Goal: Find specific page/section: Find specific page/section

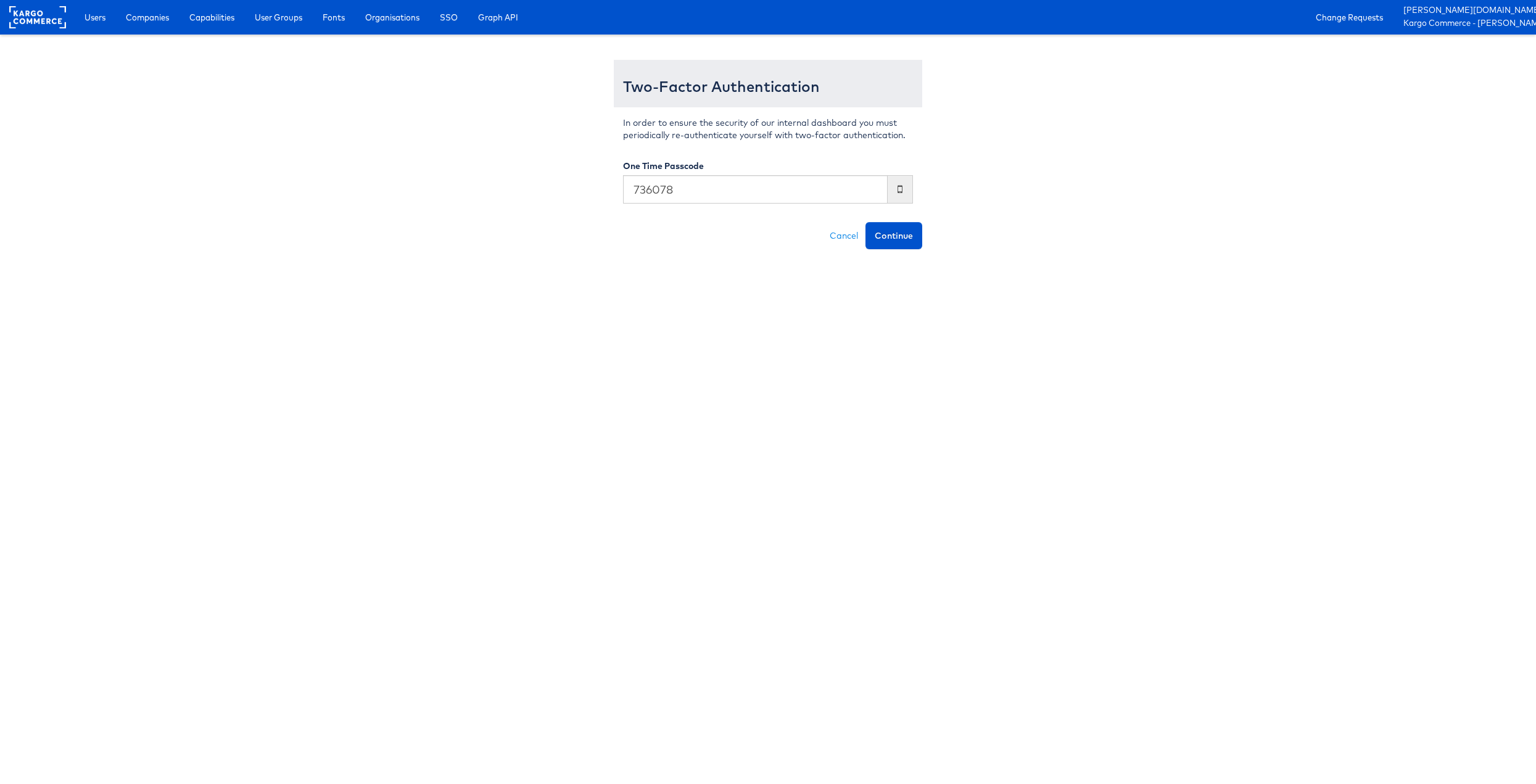
type input "736078"
click at [865, 222] on button "Continue" at bounding box center [893, 235] width 56 height 27
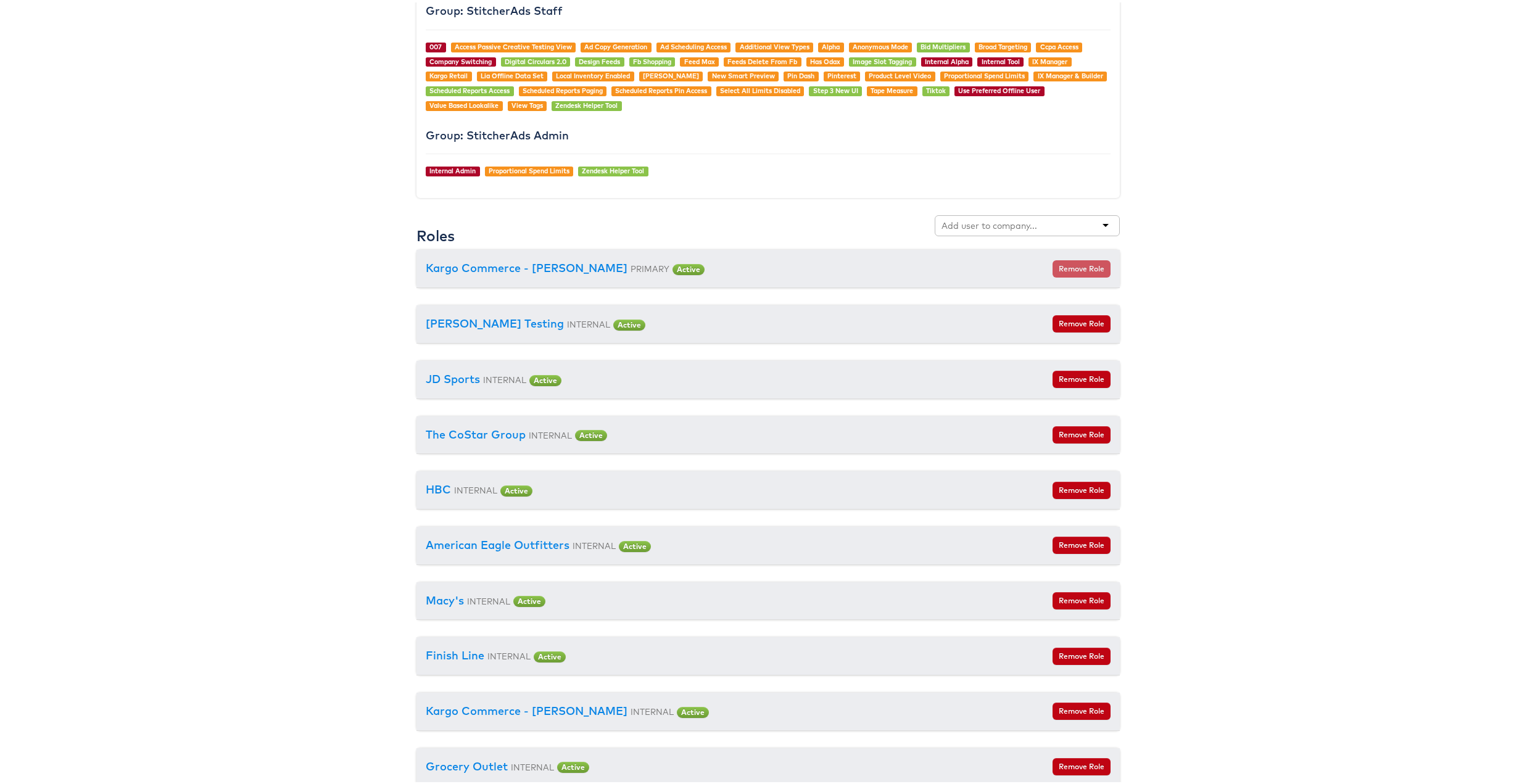
scroll to position [1189, 0]
click at [991, 221] on input "text" at bounding box center [990, 223] width 97 height 13
type input "ald"
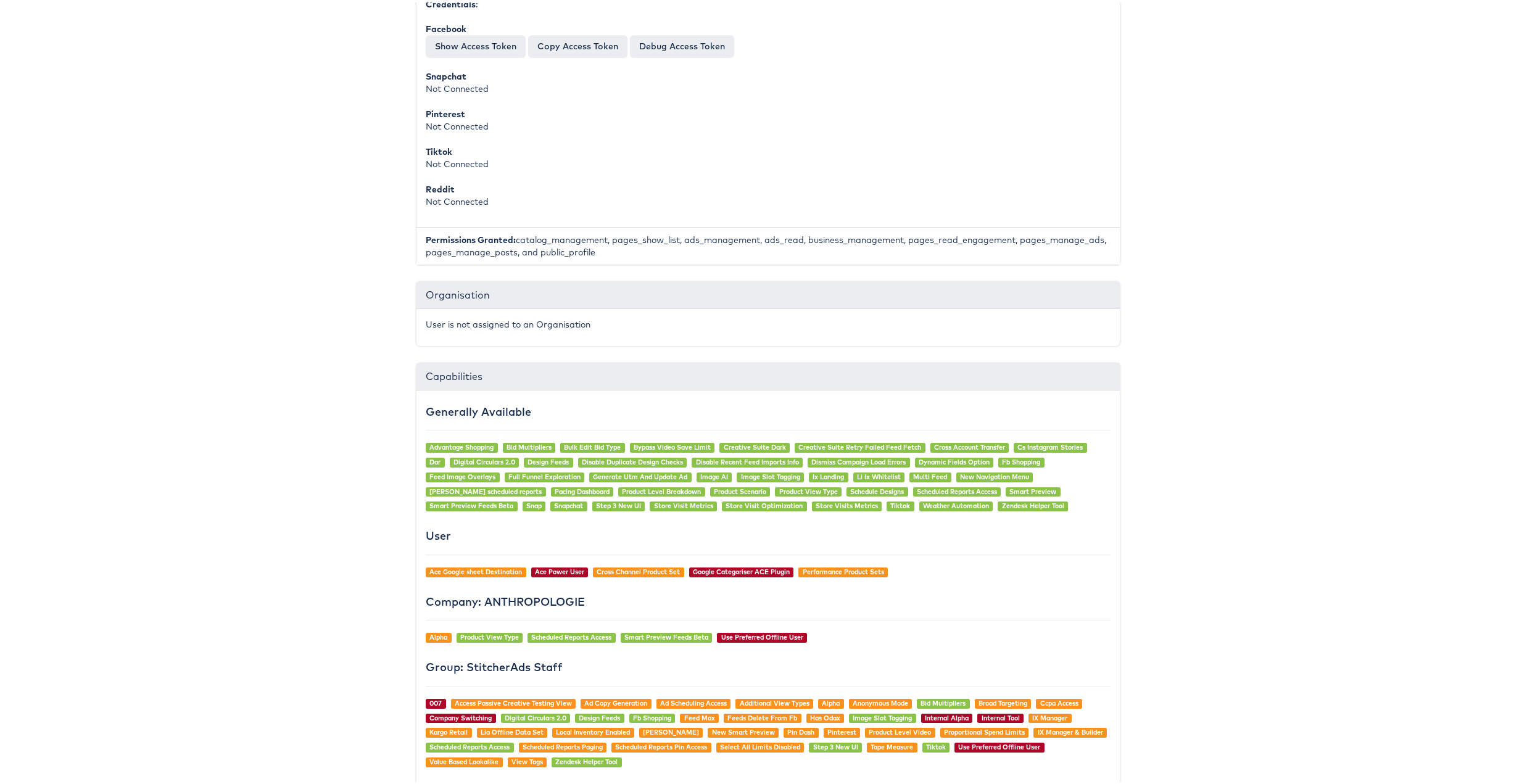
scroll to position [0, 0]
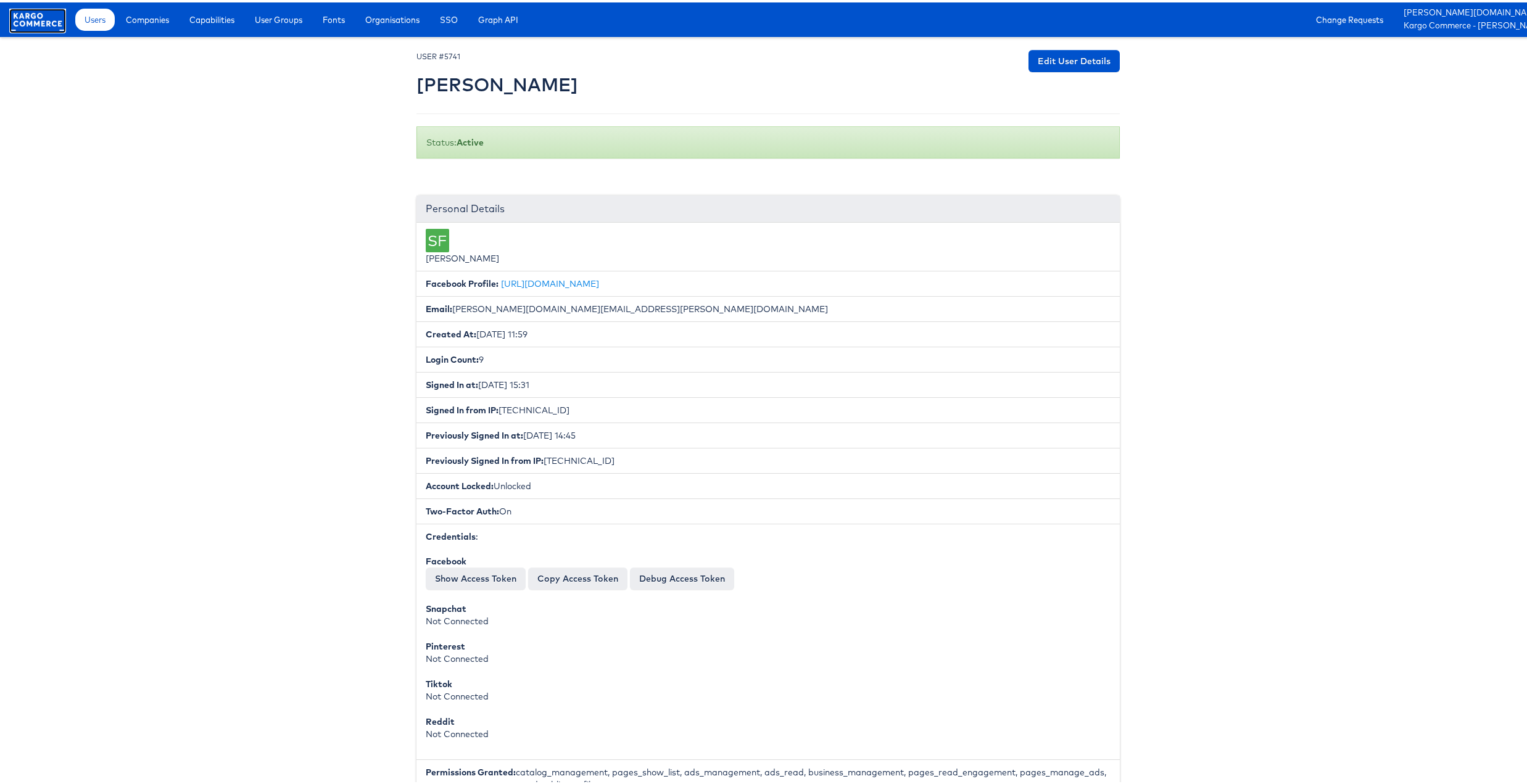
click at [39, 17] on rect at bounding box center [37, 17] width 56 height 22
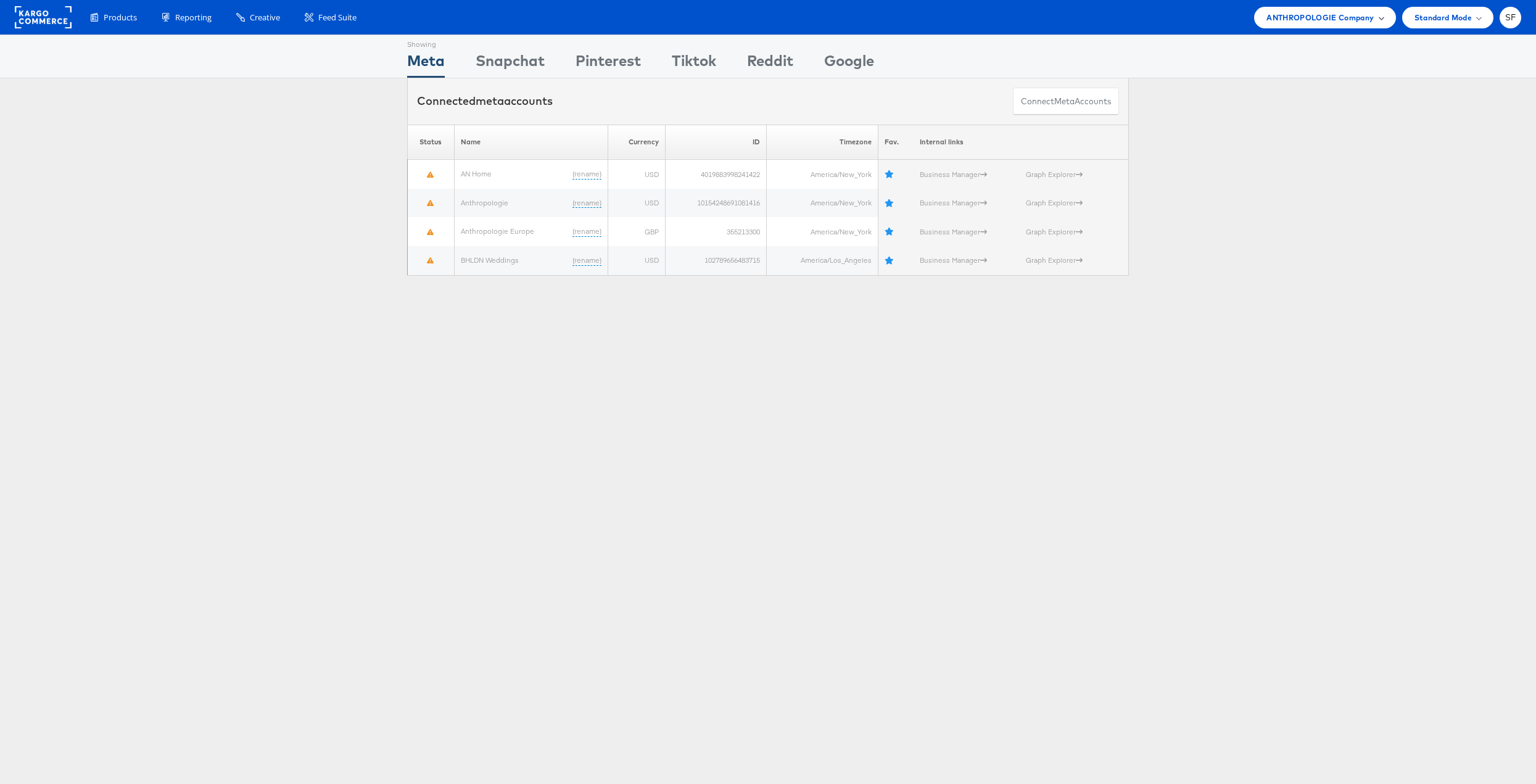
click at [1378, 17] on span at bounding box center [1381, 17] width 6 height 6
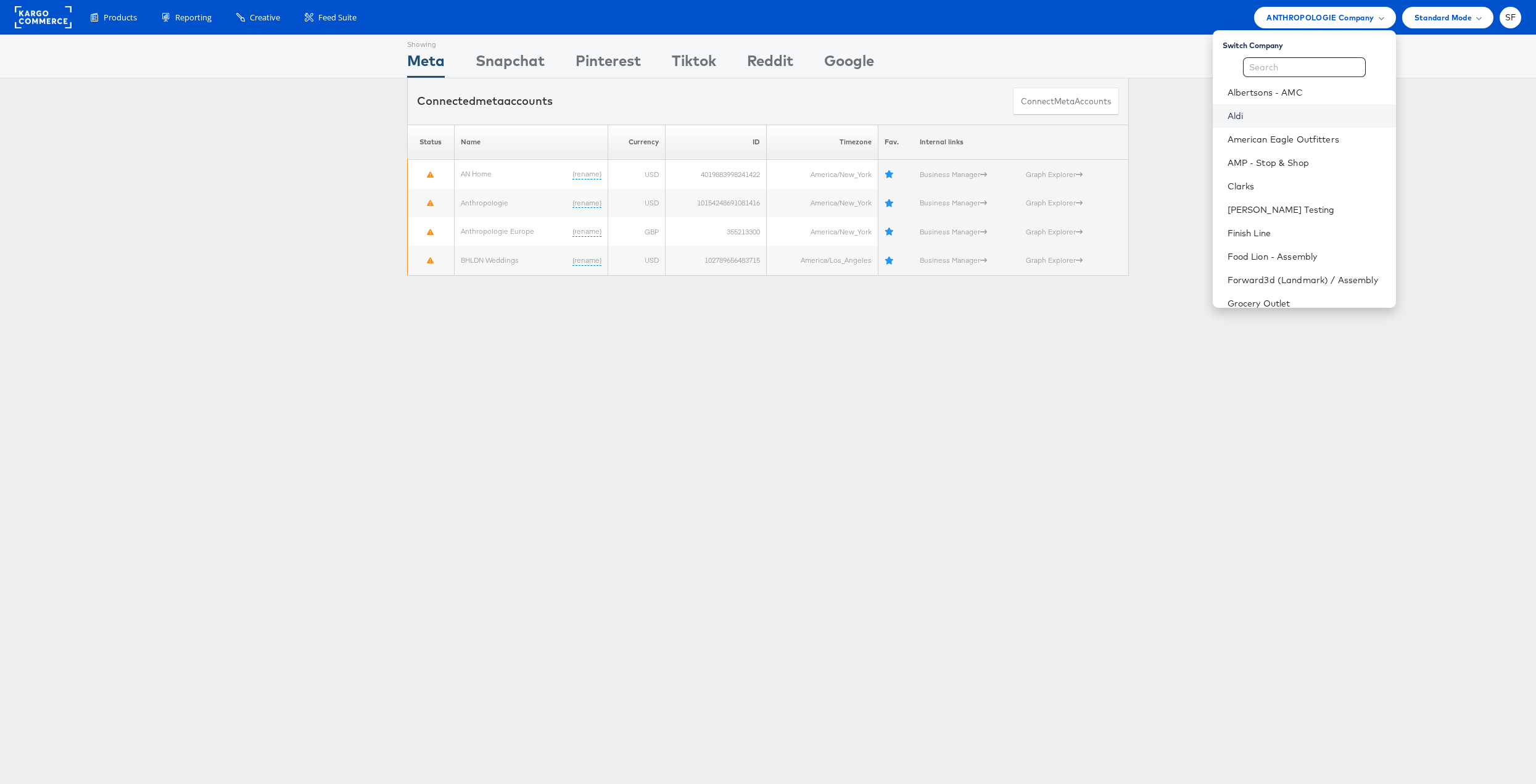
click at [1236, 116] on link "Aldi" at bounding box center [1307, 116] width 159 height 13
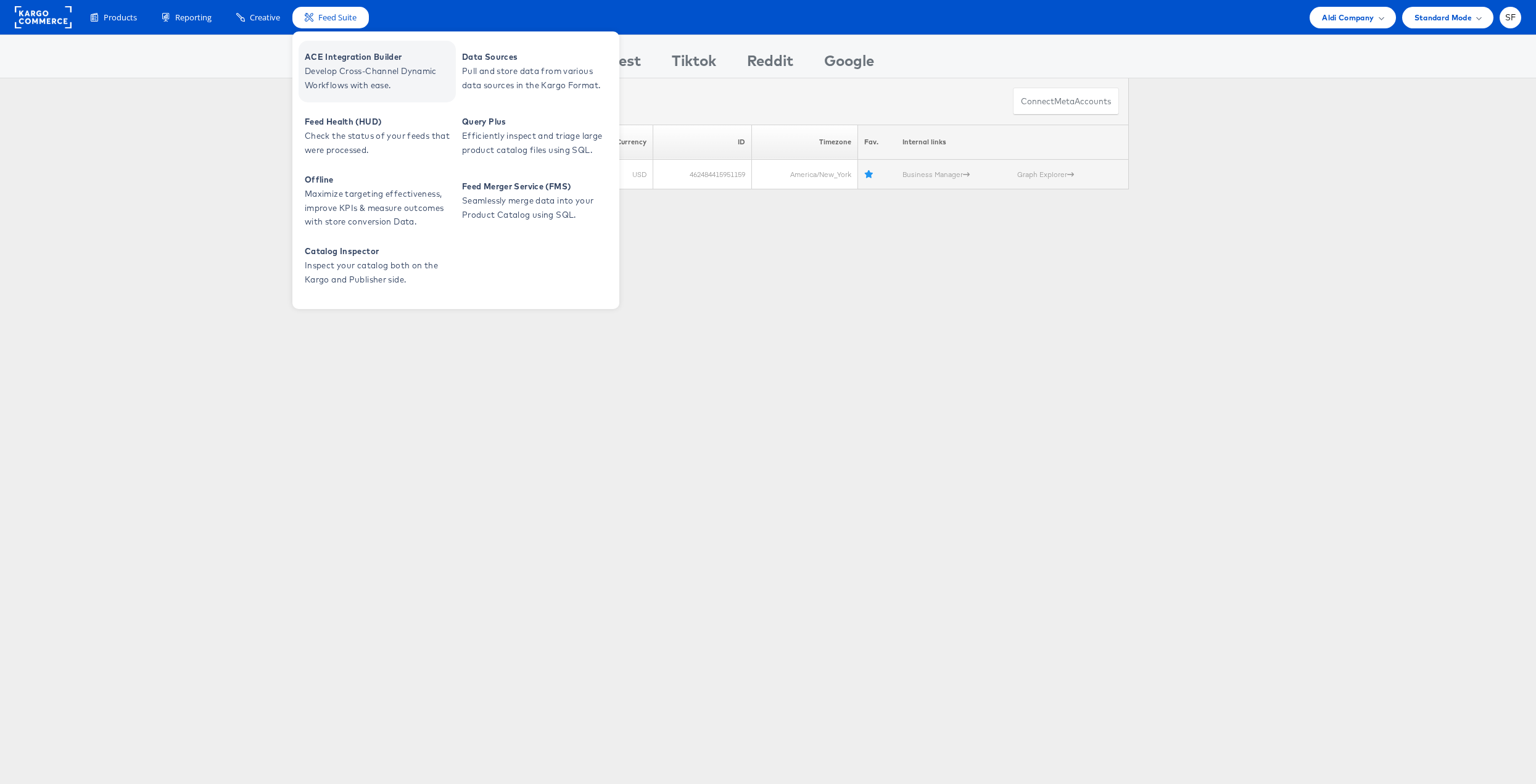
click at [346, 73] on span "Develop Cross-Channel Dynamic Workflows with ease." at bounding box center [379, 78] width 148 height 28
